Goal: Task Accomplishment & Management: Use online tool/utility

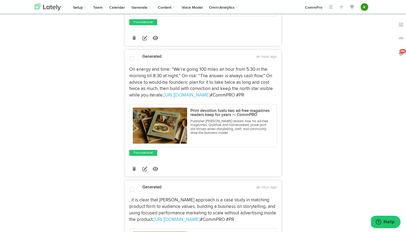
scroll to position [145, 0]
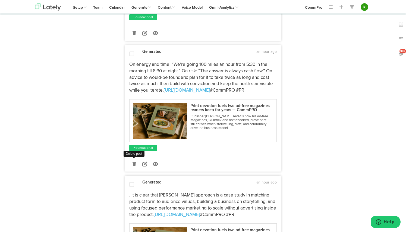
click at [134, 164] on icon at bounding box center [133, 164] width 3 height 4
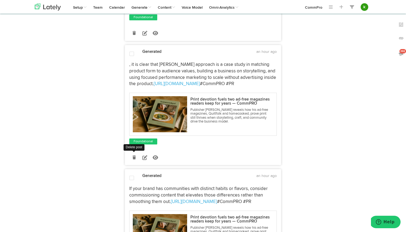
click at [134, 159] on icon at bounding box center [133, 158] width 3 height 4
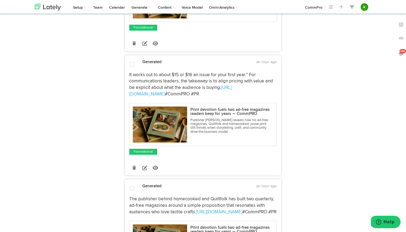
scroll to position [264, 0]
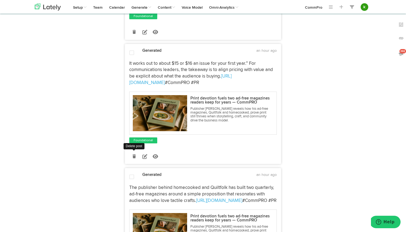
click at [133, 156] on icon at bounding box center [133, 157] width 3 height 4
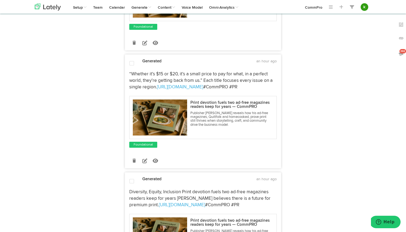
scroll to position [377, 0]
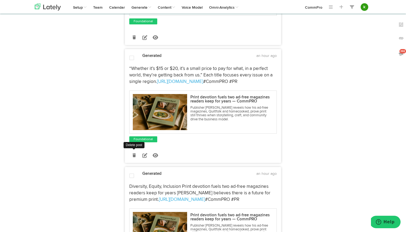
click at [133, 156] on icon at bounding box center [133, 156] width 3 height 4
click at [132, 155] on icon at bounding box center [133, 156] width 3 height 4
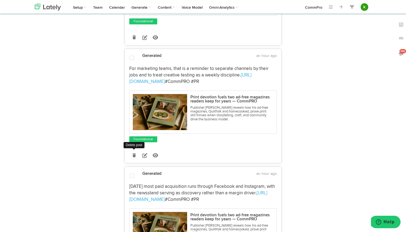
click at [134, 156] on icon at bounding box center [133, 156] width 3 height 4
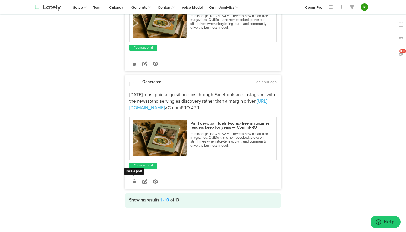
click at [133, 182] on icon at bounding box center [133, 182] width 3 height 4
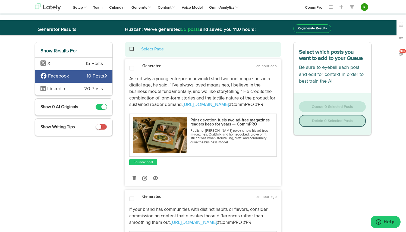
click at [132, 49] on span at bounding box center [134, 49] width 11 height 0
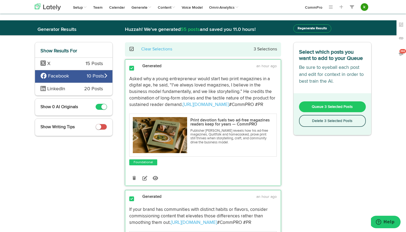
click at [327, 104] on button "Queue 3 Selected Posts" at bounding box center [332, 107] width 67 height 11
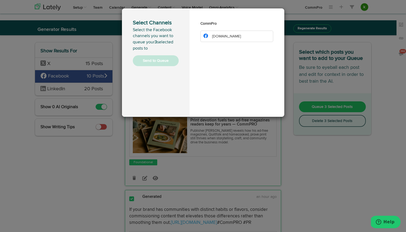
click at [255, 37] on li "[DOMAIN_NAME]" at bounding box center [236, 36] width 73 height 11
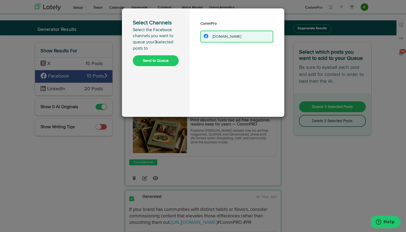
click at [159, 61] on button "Send to Queue" at bounding box center [156, 60] width 46 height 11
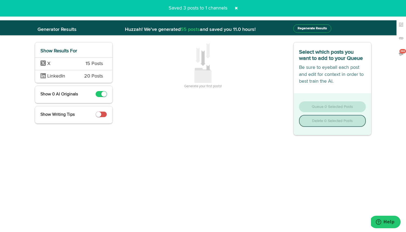
click at [57, 65] on span "X" at bounding box center [58, 64] width 37 height 7
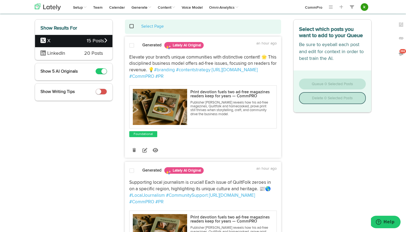
scroll to position [25, 0]
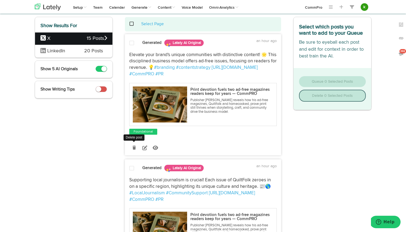
click at [132, 147] on link at bounding box center [133, 147] width 9 height 9
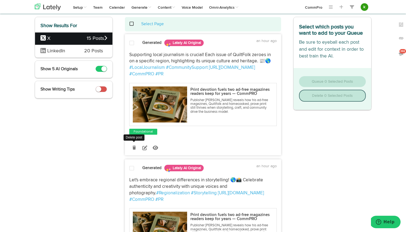
click at [134, 147] on icon at bounding box center [133, 148] width 3 height 4
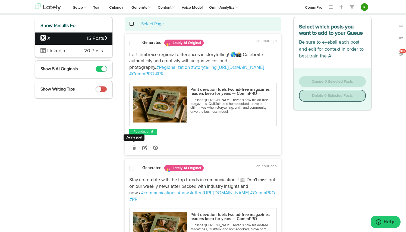
click at [134, 146] on icon at bounding box center [133, 148] width 3 height 4
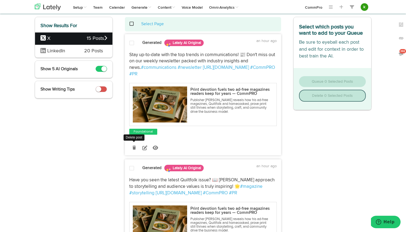
click at [134, 146] on icon at bounding box center [133, 148] width 3 height 4
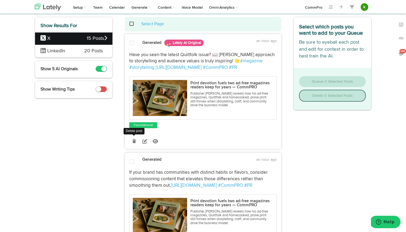
click at [134, 141] on icon at bounding box center [133, 142] width 3 height 4
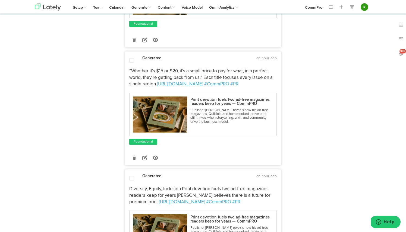
scroll to position [130, 0]
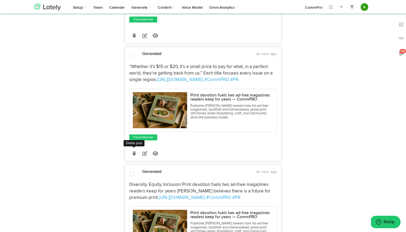
click at [133, 157] on link at bounding box center [133, 153] width 9 height 9
click at [135, 153] on icon at bounding box center [133, 154] width 3 height 4
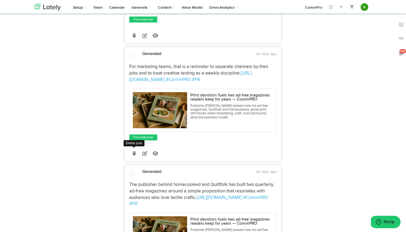
click at [134, 153] on icon at bounding box center [133, 154] width 3 height 4
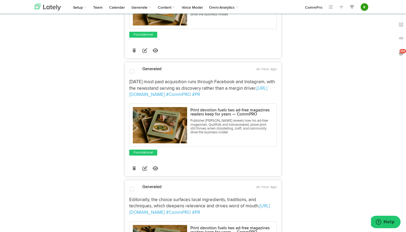
scroll to position [240, 0]
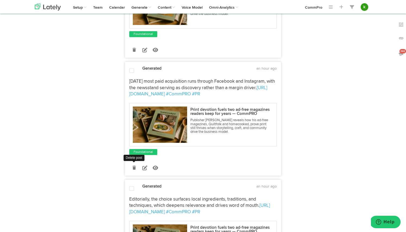
click at [134, 163] on link at bounding box center [133, 167] width 9 height 9
click at [134, 166] on icon at bounding box center [133, 168] width 3 height 4
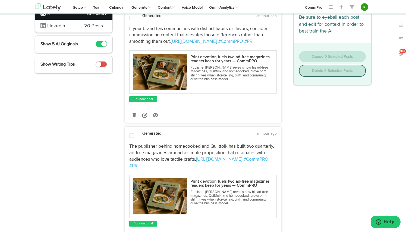
scroll to position [0, 0]
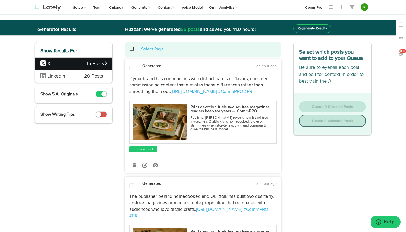
click at [132, 49] on span at bounding box center [134, 49] width 11 height 0
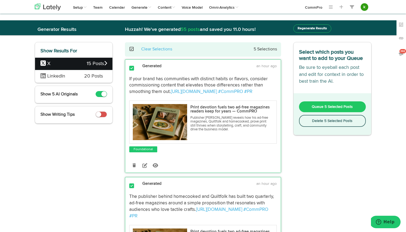
click at [323, 107] on span "Queue 5 Selected Posts" at bounding box center [332, 107] width 41 height 4
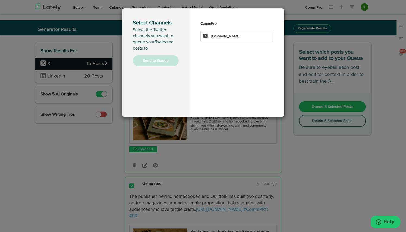
click at [252, 35] on li "[DOMAIN_NAME]" at bounding box center [236, 36] width 73 height 11
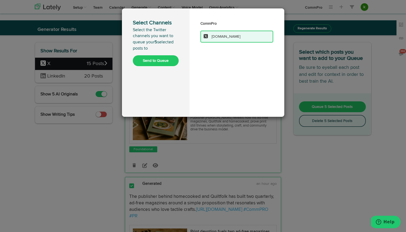
click at [158, 59] on button "Send to Queue" at bounding box center [156, 60] width 46 height 11
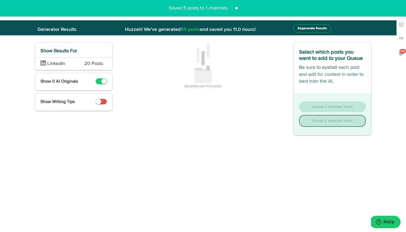
click at [75, 64] on span "LinkedIn" at bounding box center [58, 64] width 36 height 7
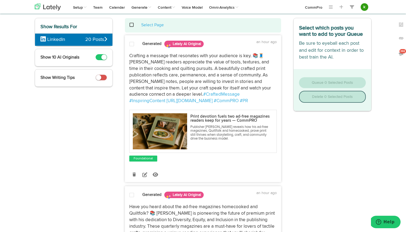
scroll to position [24, 0]
click at [135, 174] on icon at bounding box center [133, 175] width 3 height 4
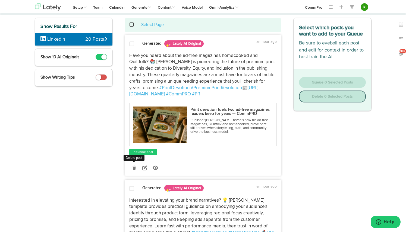
click at [132, 167] on icon at bounding box center [133, 168] width 3 height 4
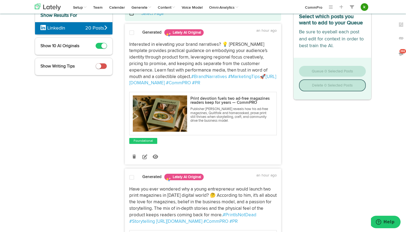
scroll to position [38, 0]
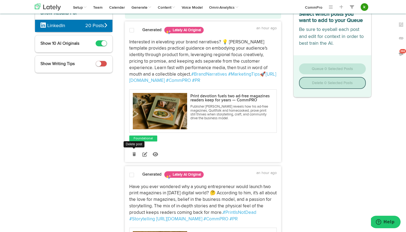
click at [137, 154] on link at bounding box center [133, 154] width 9 height 9
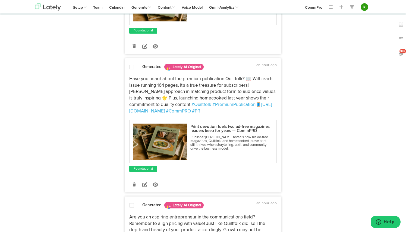
scroll to position [156, 0]
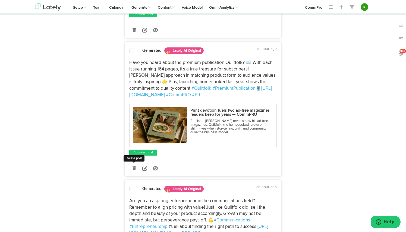
click at [136, 166] on link at bounding box center [133, 168] width 9 height 9
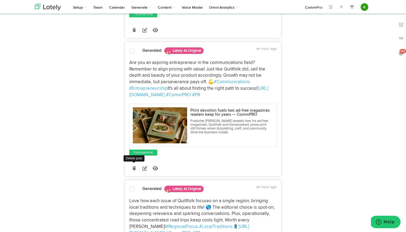
click at [134, 169] on icon at bounding box center [133, 169] width 3 height 4
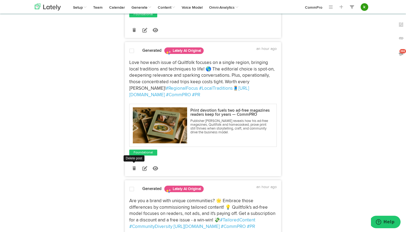
click at [134, 168] on icon at bounding box center [133, 169] width 3 height 4
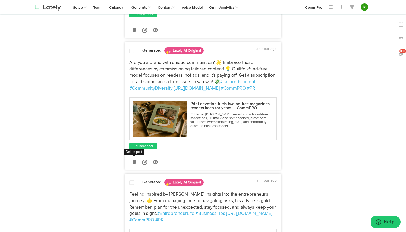
click at [134, 161] on icon at bounding box center [133, 162] width 3 height 4
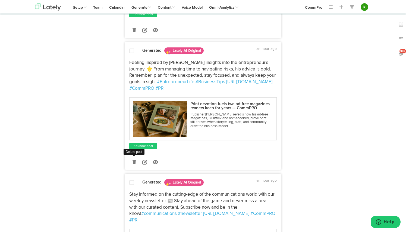
click at [134, 161] on icon at bounding box center [133, 162] width 3 height 4
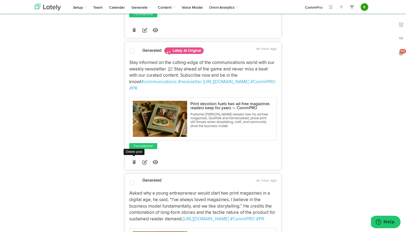
click at [134, 160] on icon at bounding box center [133, 162] width 3 height 4
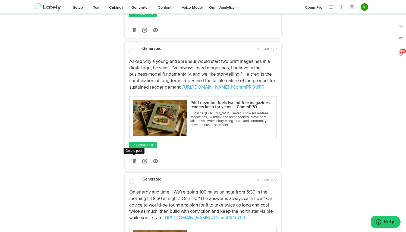
click at [132, 161] on icon at bounding box center [133, 161] width 3 height 4
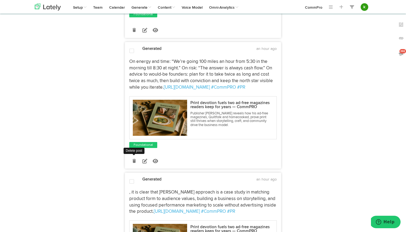
click at [135, 159] on link at bounding box center [133, 160] width 9 height 9
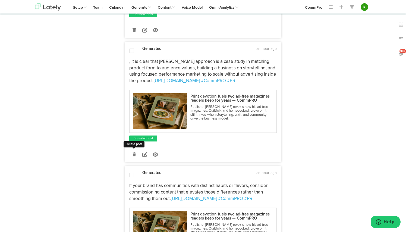
click at [135, 154] on link at bounding box center [133, 154] width 9 height 9
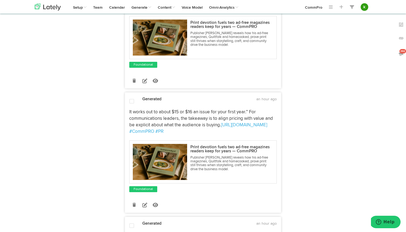
scroll to position [255, 0]
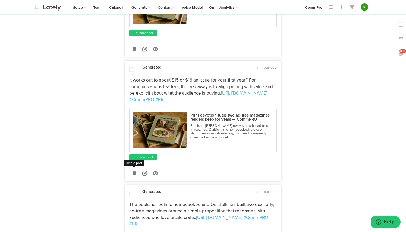
click at [133, 174] on icon at bounding box center [133, 174] width 3 height 4
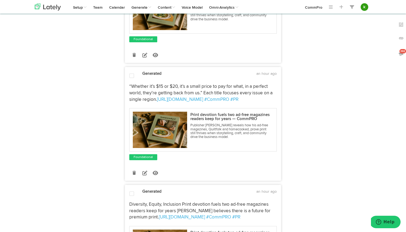
scroll to position [382, 0]
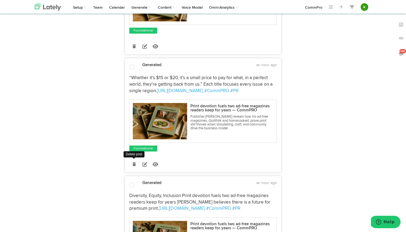
click at [135, 163] on icon at bounding box center [133, 165] width 3 height 4
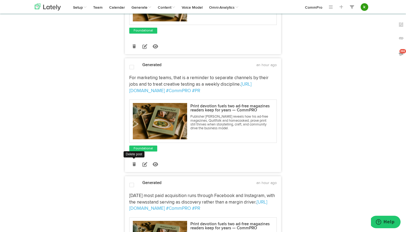
click at [134, 163] on icon at bounding box center [133, 165] width 3 height 4
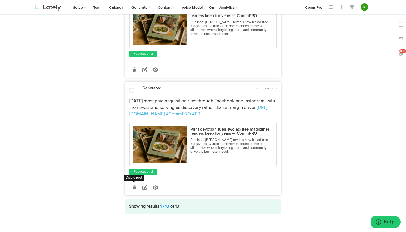
click at [134, 186] on icon at bounding box center [133, 188] width 3 height 4
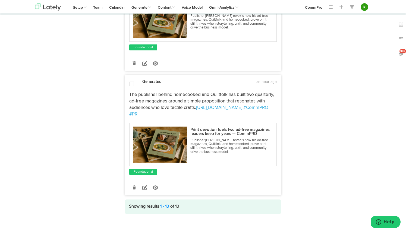
scroll to position [0, 0]
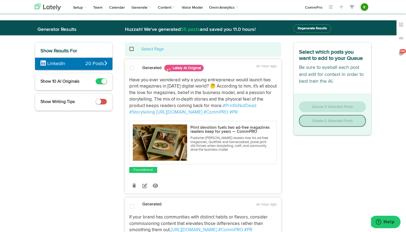
click at [132, 49] on span at bounding box center [134, 49] width 11 height 0
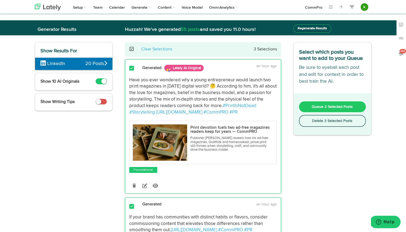
click at [349, 106] on span "Queue 3 Selected Posts" at bounding box center [332, 107] width 41 height 4
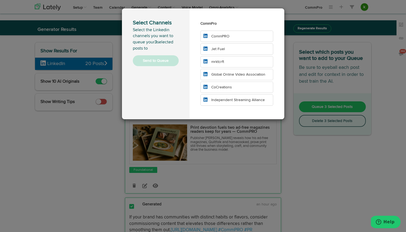
click at [233, 34] on li "CommPRO" at bounding box center [236, 36] width 73 height 11
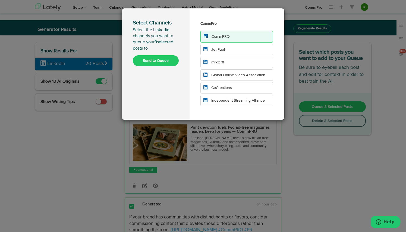
click at [229, 49] on li "Jet Fuel" at bounding box center [236, 49] width 73 height 11
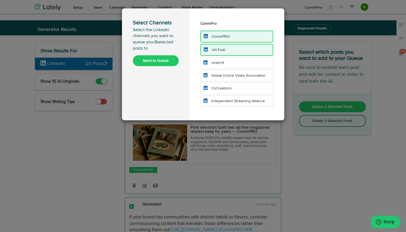
click at [232, 63] on li "mrktcrft" at bounding box center [236, 62] width 73 height 11
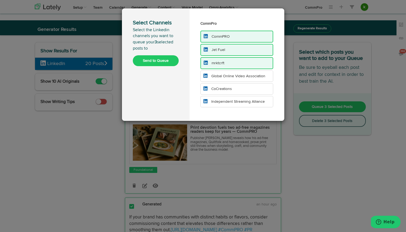
click at [150, 61] on button "Send to Queue" at bounding box center [156, 60] width 46 height 11
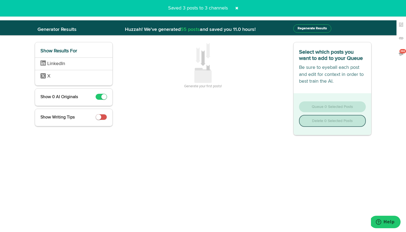
click at [238, 8] on span at bounding box center [236, 8] width 9 height 9
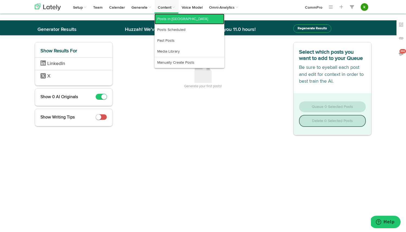
click at [168, 18] on link "Posts in [GEOGRAPHIC_DATA]" at bounding box center [189, 19] width 70 height 11
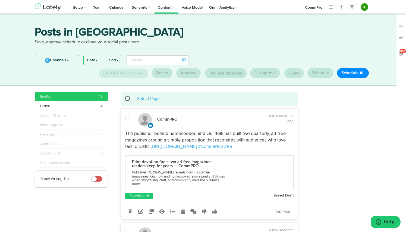
click at [129, 99] on span at bounding box center [130, 99] width 11 height 0
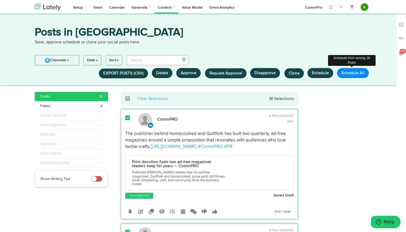
click at [352, 76] on button "Schedule All" at bounding box center [353, 73] width 32 height 10
select select "11"
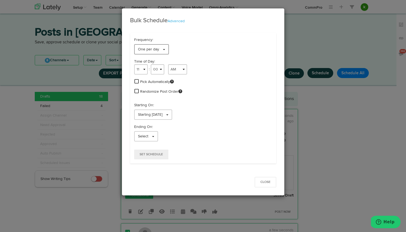
click at [148, 51] on span "One per day" at bounding box center [148, 49] width 21 height 4
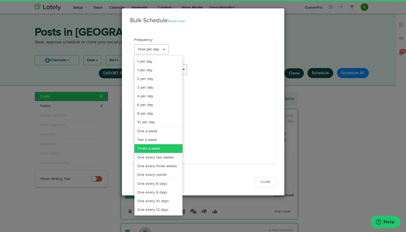
click at [158, 149] on link "Three a week" at bounding box center [158, 148] width 48 height 9
select select "11"
select select "3"
select select "PM"
select select "7"
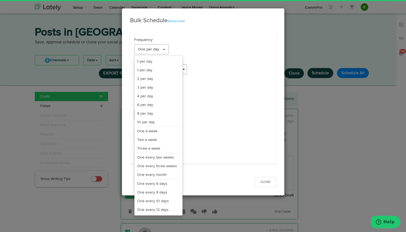
select select "PM"
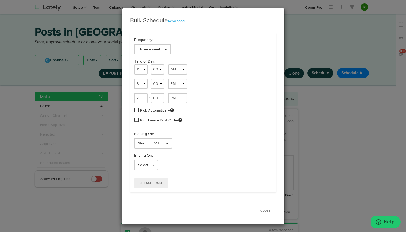
click at [136, 111] on span at bounding box center [136, 110] width 4 height 5
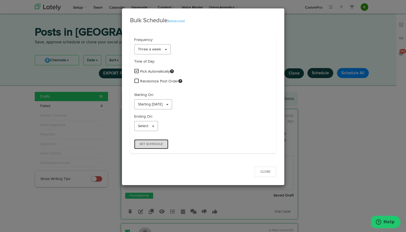
click at [159, 143] on span "Set Schedule" at bounding box center [151, 144] width 23 height 3
